Goal: Find specific page/section: Find specific page/section

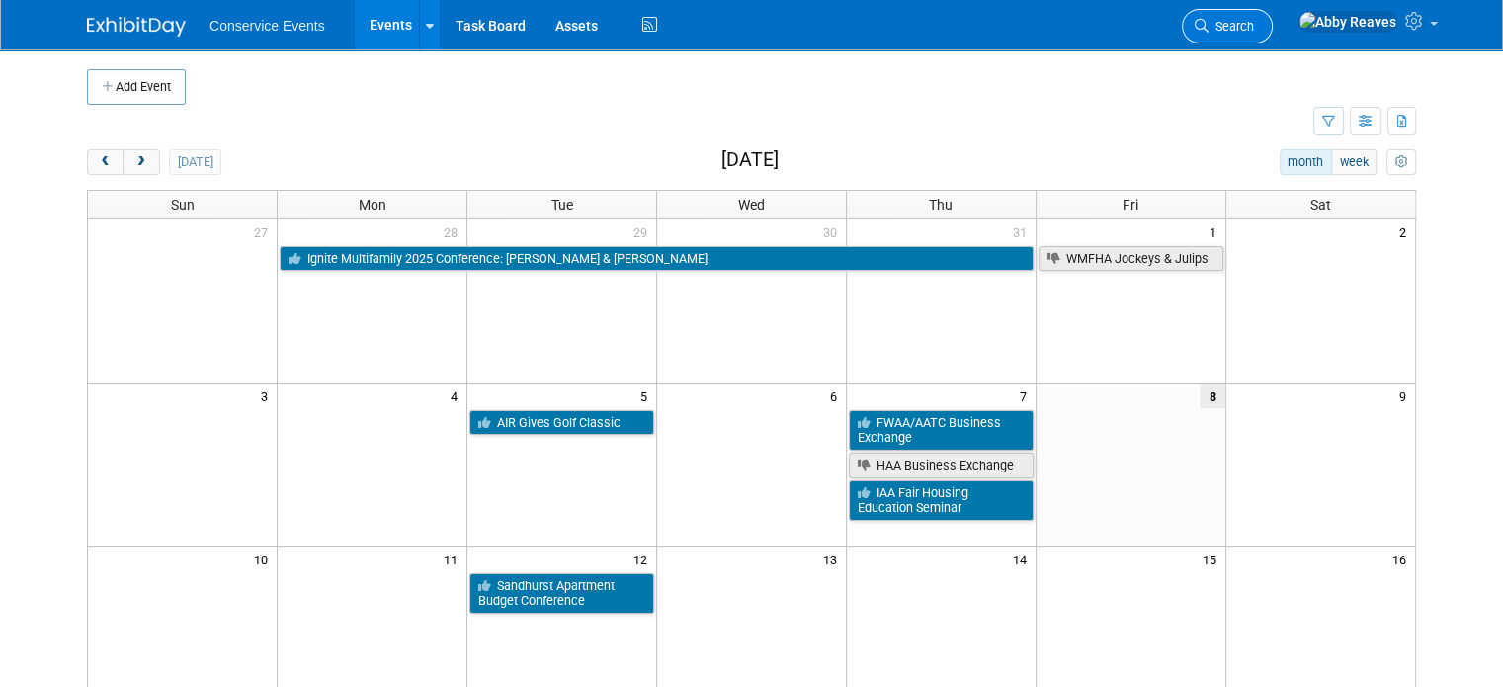
click at [1254, 27] on span "Search" at bounding box center [1231, 26] width 45 height 15
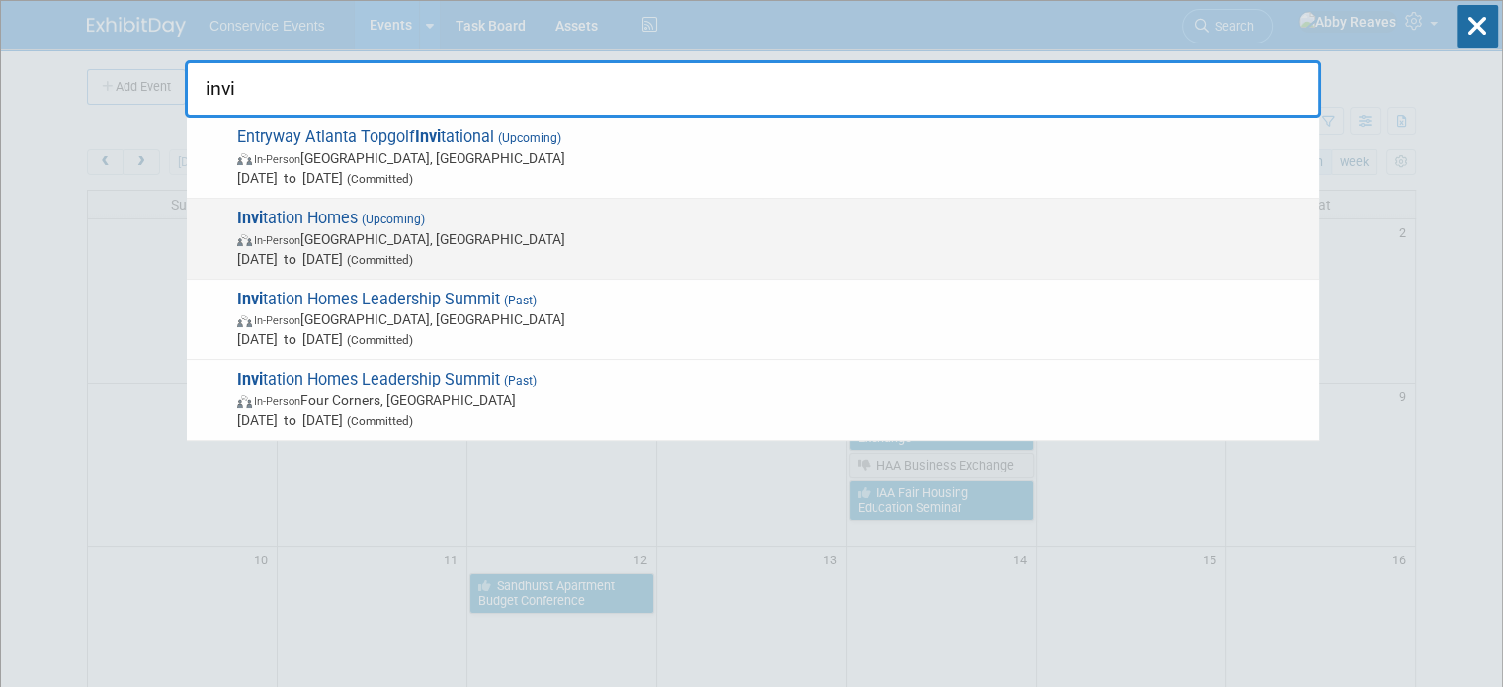
type input "invi"
click at [451, 240] on span "In-Person New Orleans, LA" at bounding box center [773, 239] width 1072 height 20
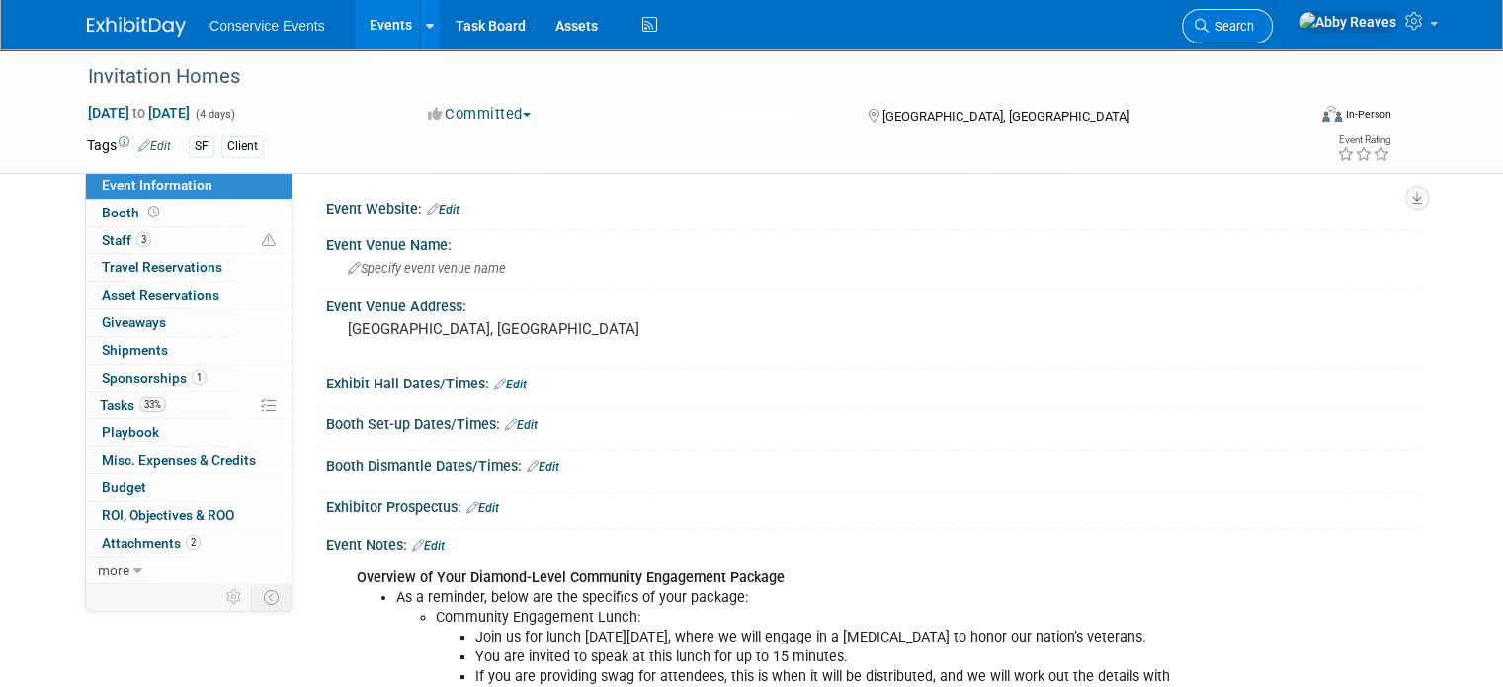
click at [1273, 17] on link "Search" at bounding box center [1227, 26] width 91 height 35
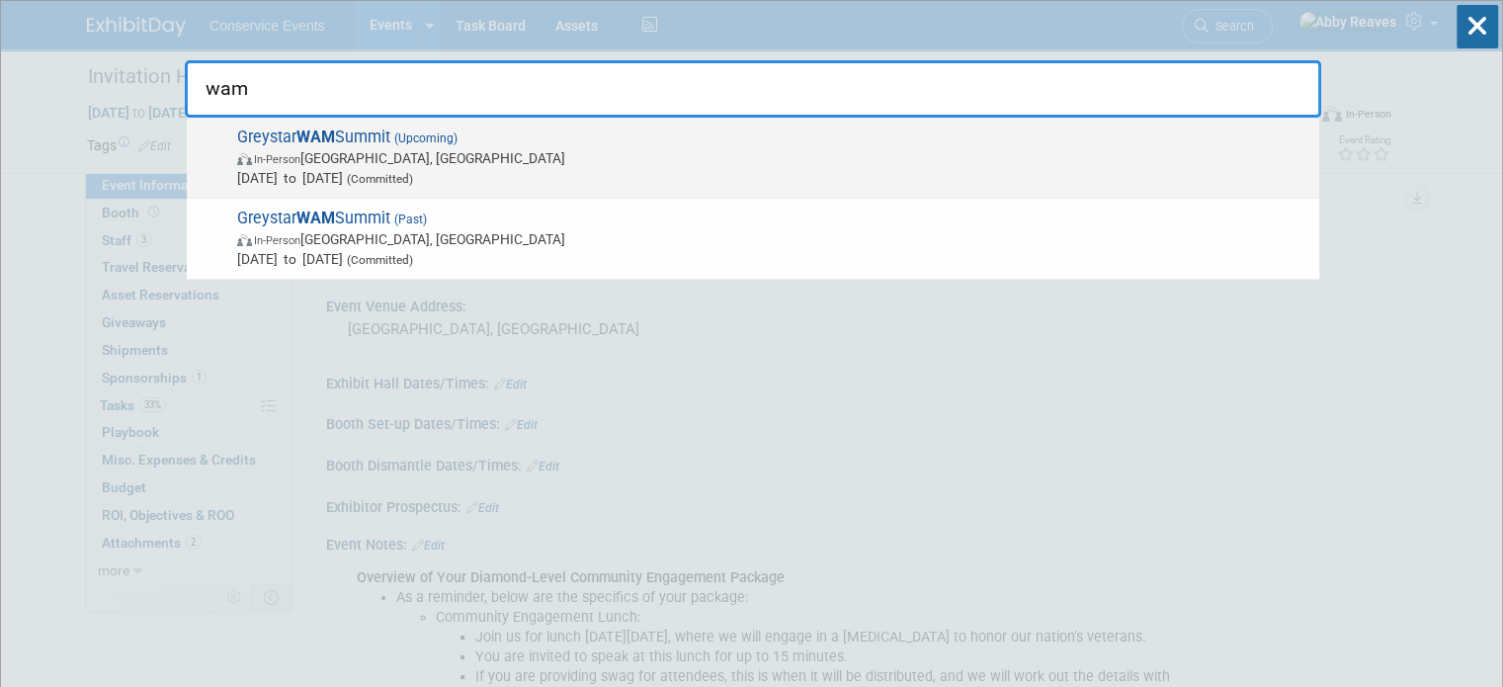
type input "wam"
click at [830, 141] on span "Greystar WAM Summit (Upcoming) In-Person Frisco, TX Oct 27, 2025 to Oct 29, 202…" at bounding box center [770, 158] width 1078 height 60
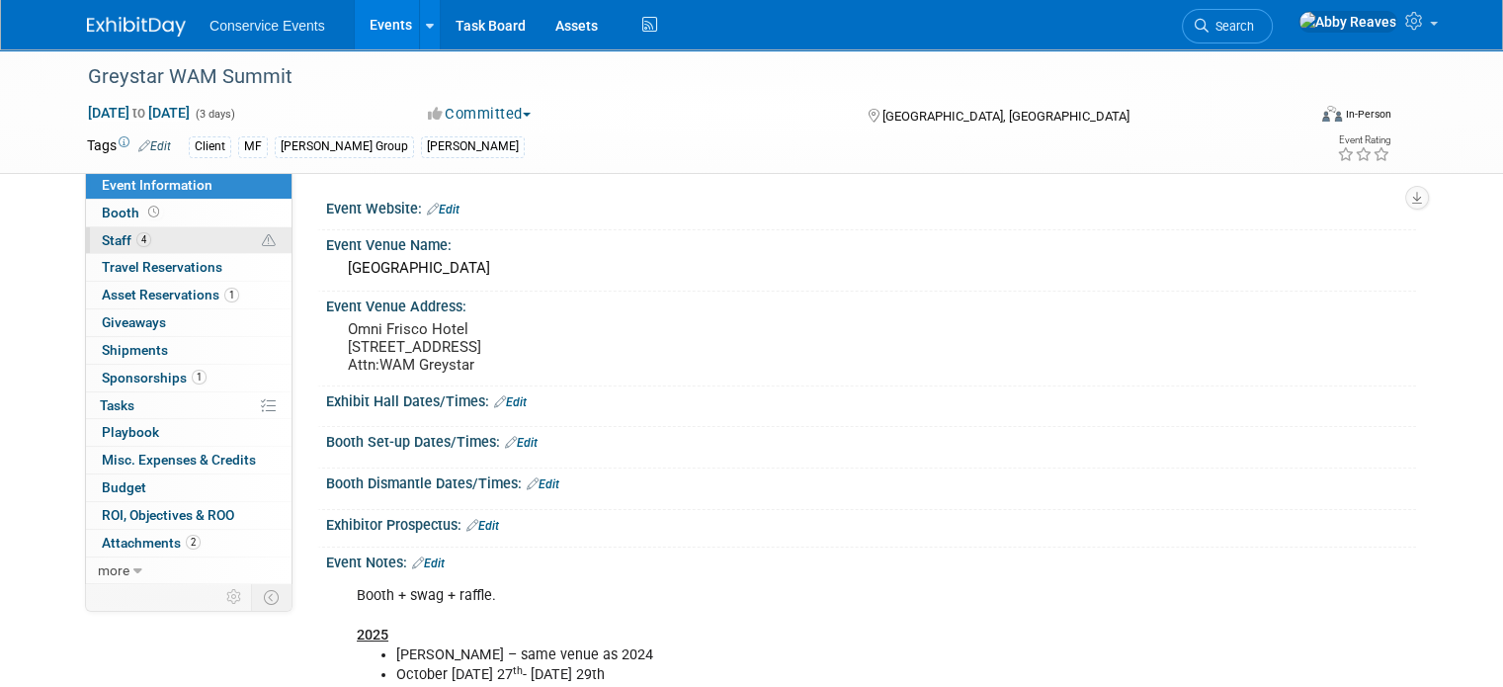
click at [222, 252] on link "4 Staff 4" at bounding box center [189, 240] width 206 height 27
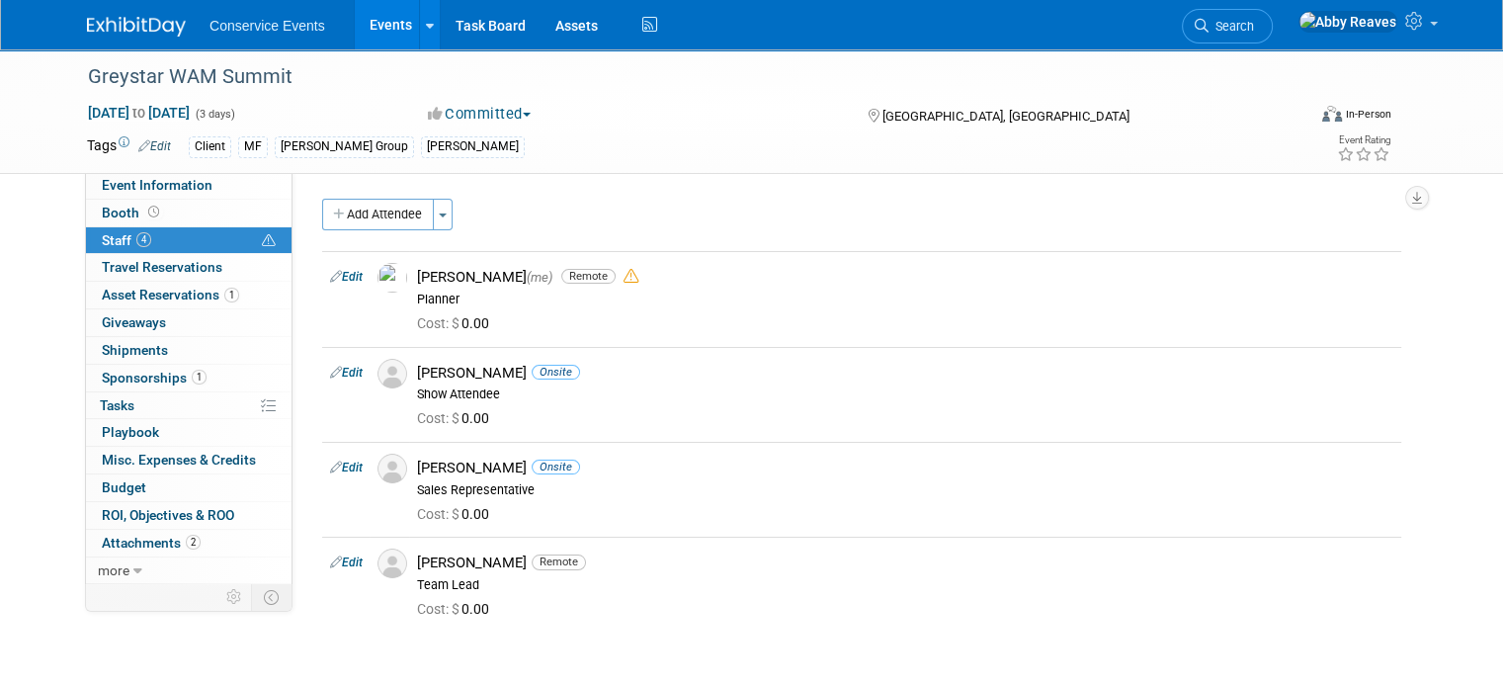
drag, startPoint x: 162, startPoint y: 179, endPoint x: 261, endPoint y: 242, distance: 117.4
click at [162, 179] on span "Event Information" at bounding box center [157, 185] width 111 height 16
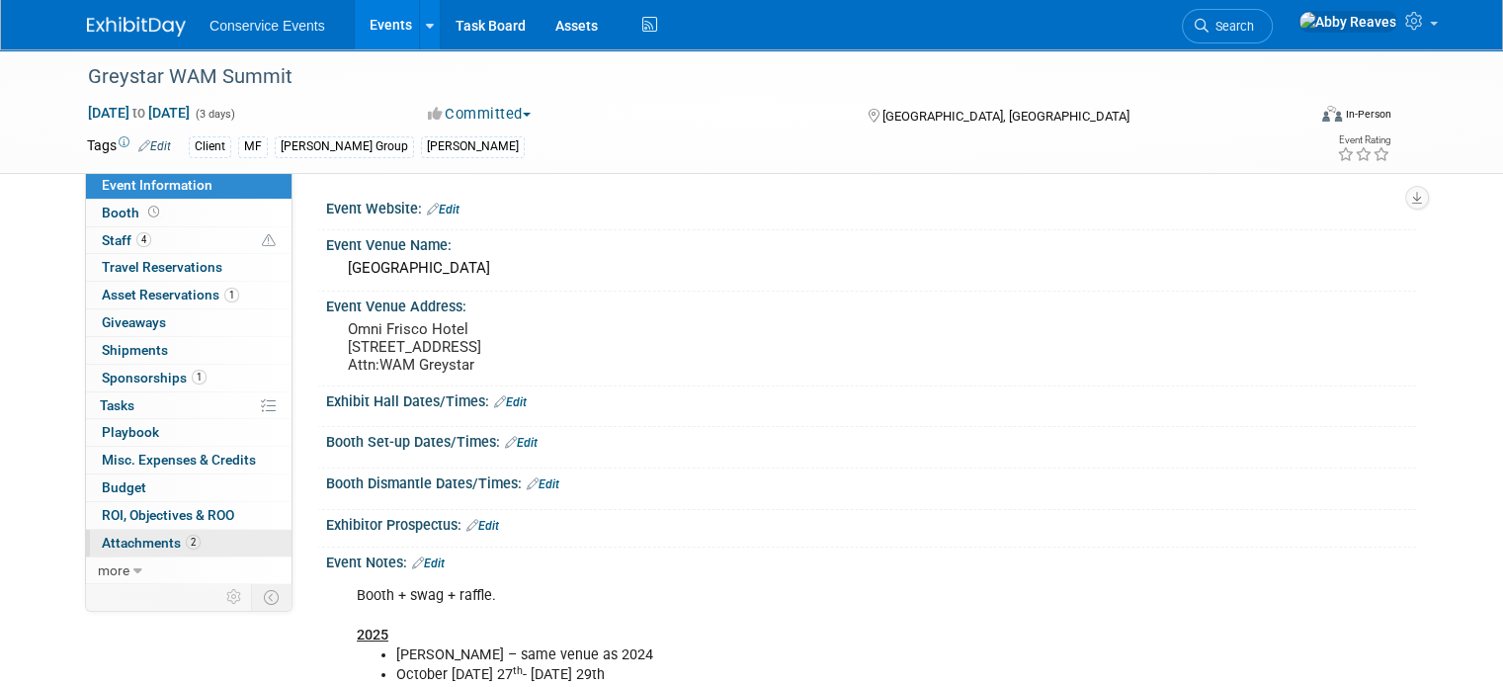
click at [273, 549] on link "2 Attachments 2" at bounding box center [189, 543] width 206 height 27
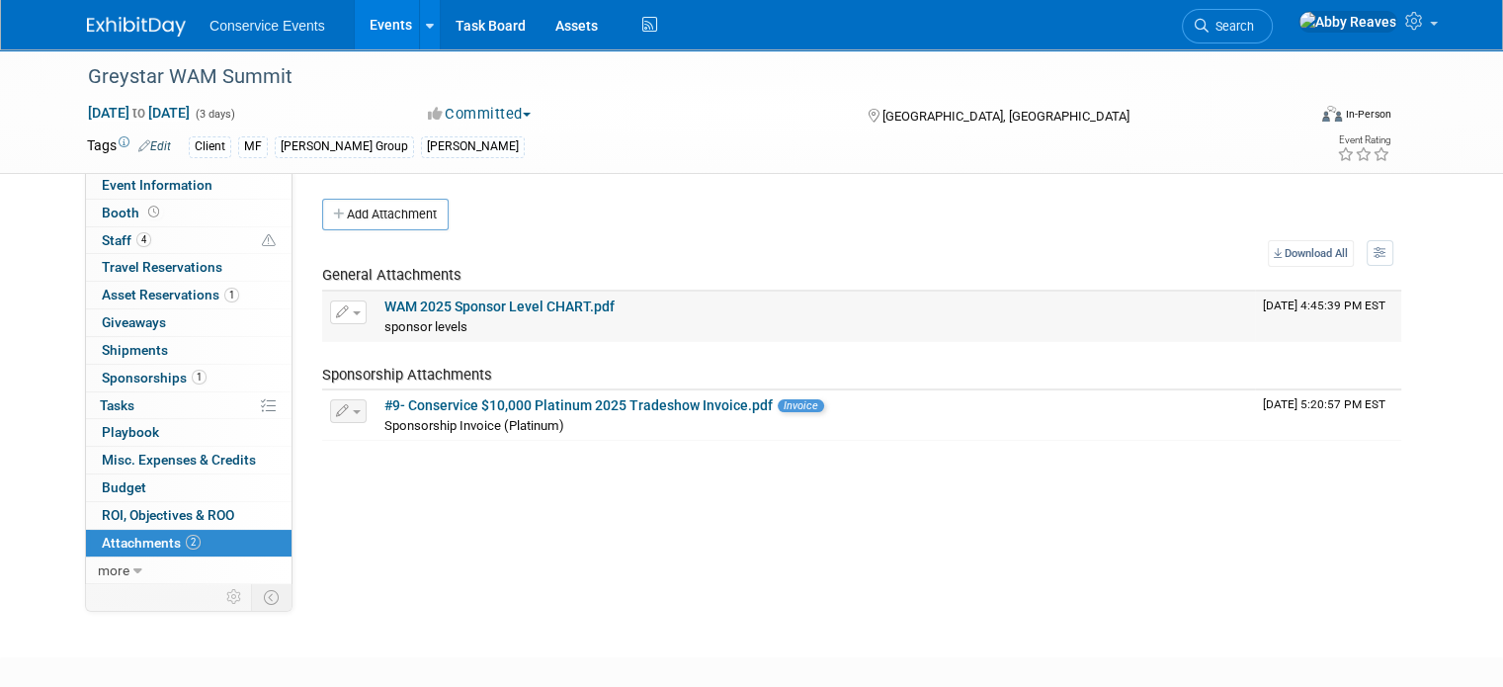
click at [516, 303] on link "WAM 2025 Sponsor Level CHART.pdf" at bounding box center [500, 307] width 230 height 16
